Goal: Find specific page/section: Find specific page/section

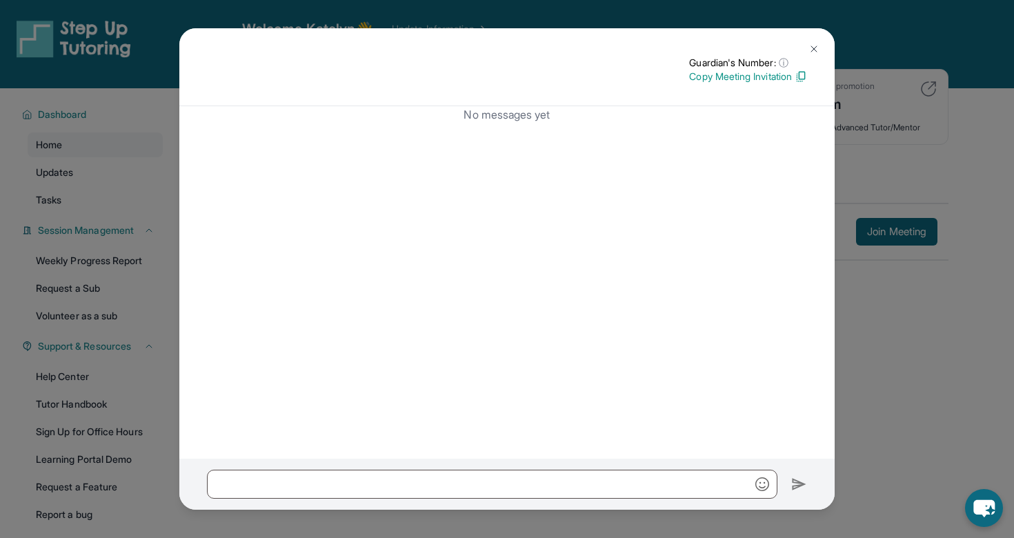
click at [807, 44] on button at bounding box center [814, 49] width 28 height 28
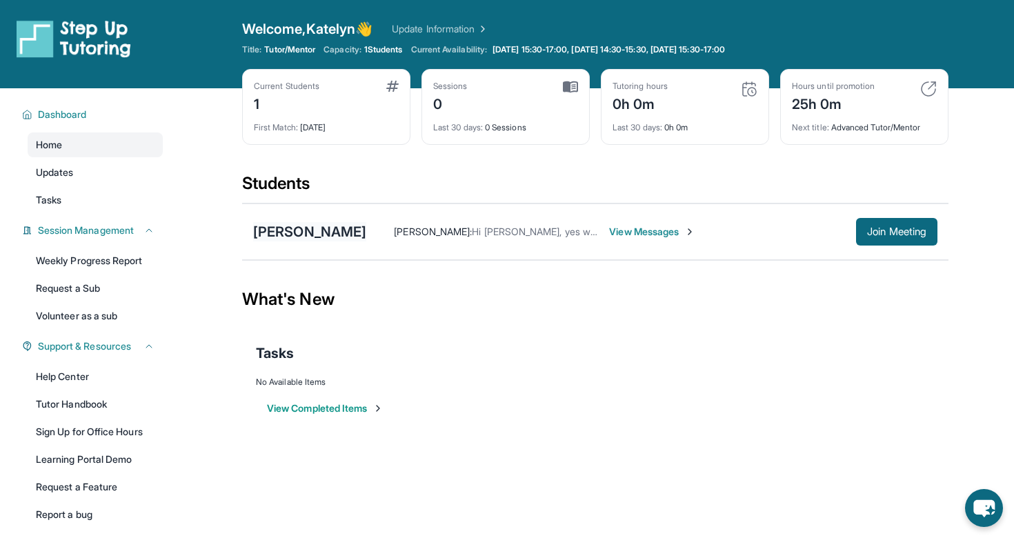
click at [280, 239] on div "[PERSON_NAME]" at bounding box center [309, 231] width 113 height 19
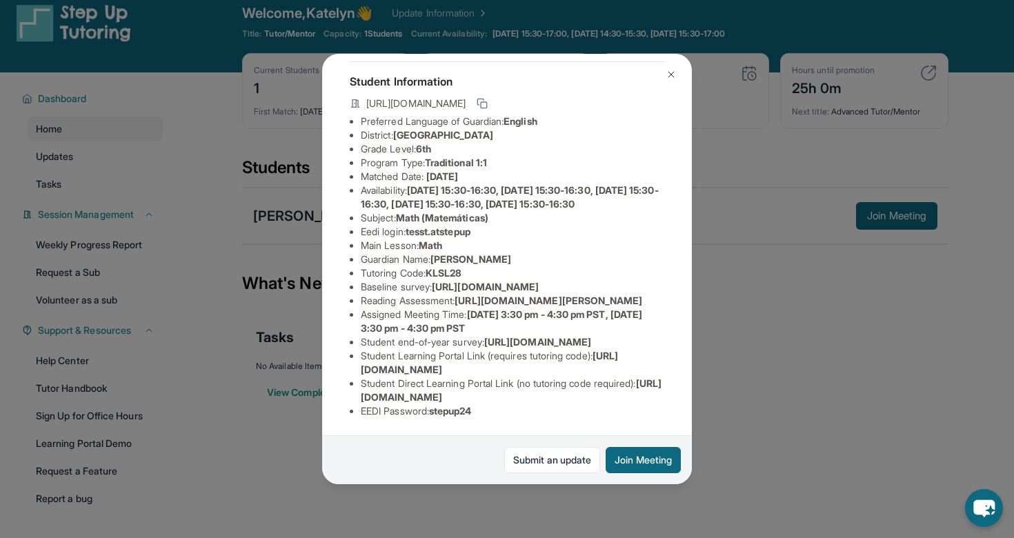
scroll to position [138, 3]
click at [776, 171] on div "[PERSON_NAME] Guardian: [PERSON_NAME] Student Information [URL][DOMAIN_NAME] Pr…" at bounding box center [507, 269] width 1014 height 538
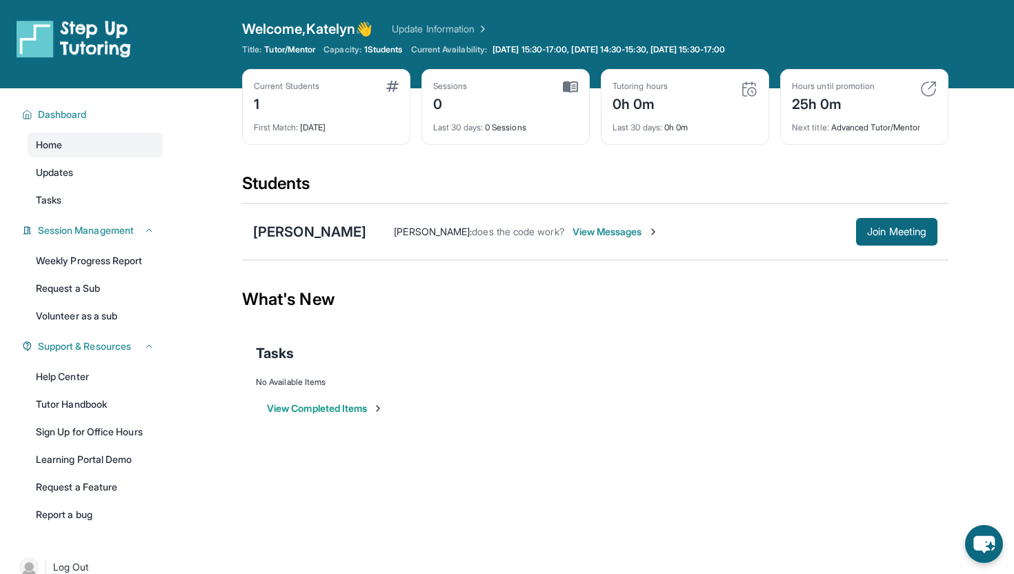
click at [671, 112] on div "Tutoring hours 0h 0m" at bounding box center [685, 97] width 145 height 33
click at [736, 94] on div "Tutoring hours 0h 0m" at bounding box center [685, 97] width 145 height 33
click at [748, 94] on img at bounding box center [749, 89] width 17 height 17
click at [747, 86] on img at bounding box center [749, 89] width 17 height 17
click at [575, 235] on span "View Messages" at bounding box center [616, 232] width 86 height 14
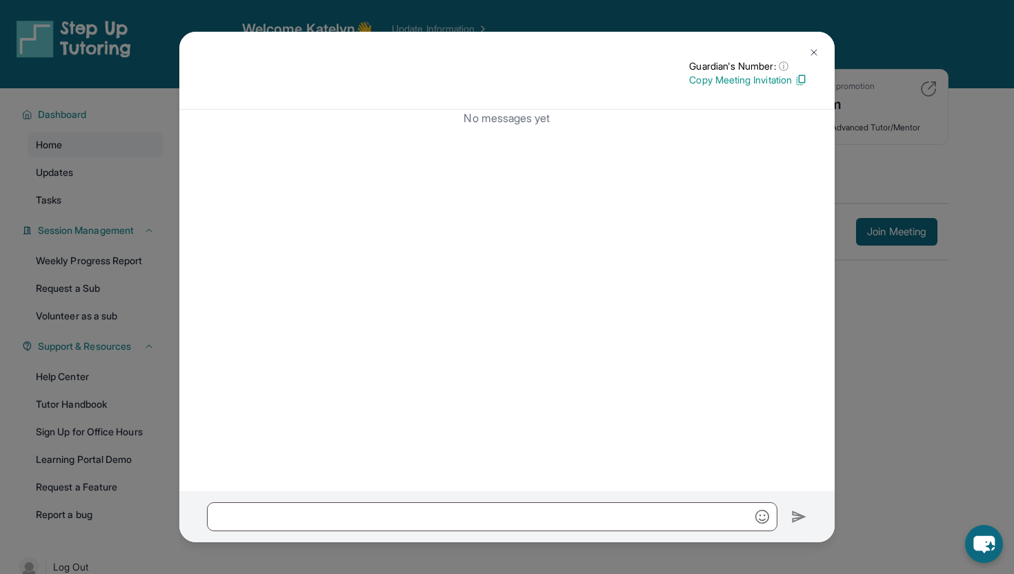
click at [810, 50] on img at bounding box center [813, 52] width 11 height 11
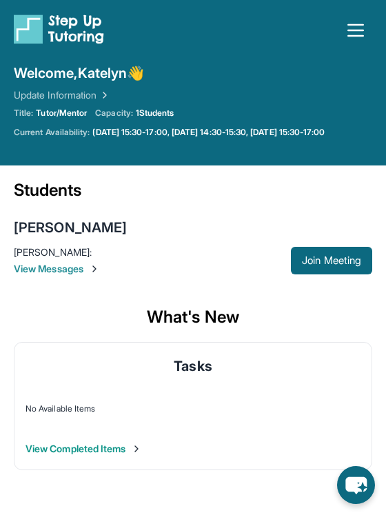
drag, startPoint x: 46, startPoint y: 447, endPoint x: 31, endPoint y: 31, distance: 416.2
click at [31, 43] on div "Open sidebar Welcome, Katelyn 👋 Update Information Title: Tutor/Mentor Capacity…" at bounding box center [193, 242] width 386 height 484
